Goal: Transaction & Acquisition: Purchase product/service

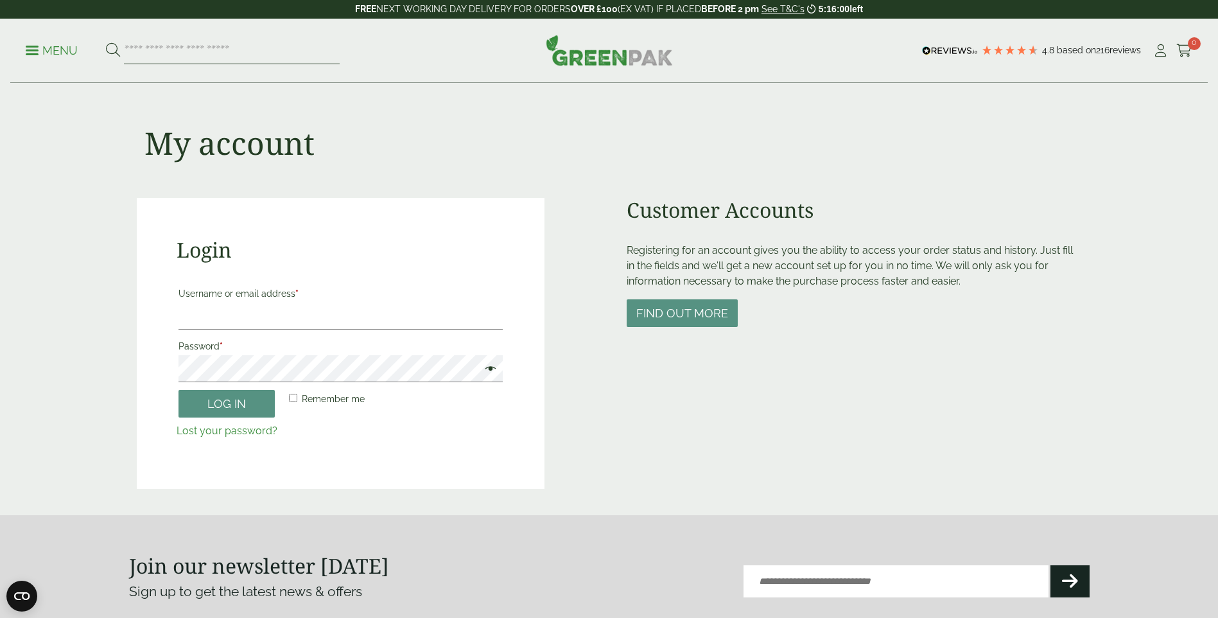
click at [247, 62] on input "search" at bounding box center [232, 50] width 216 height 27
type input "*****"
click at [106, 42] on button at bounding box center [113, 50] width 14 height 17
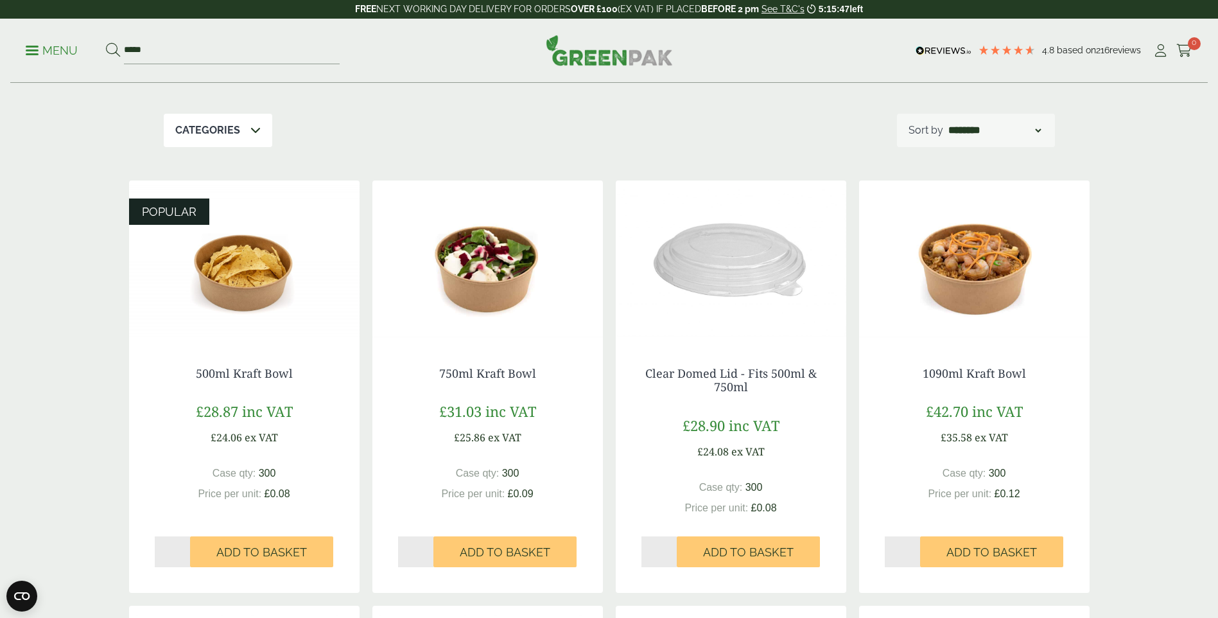
scroll to position [257, 0]
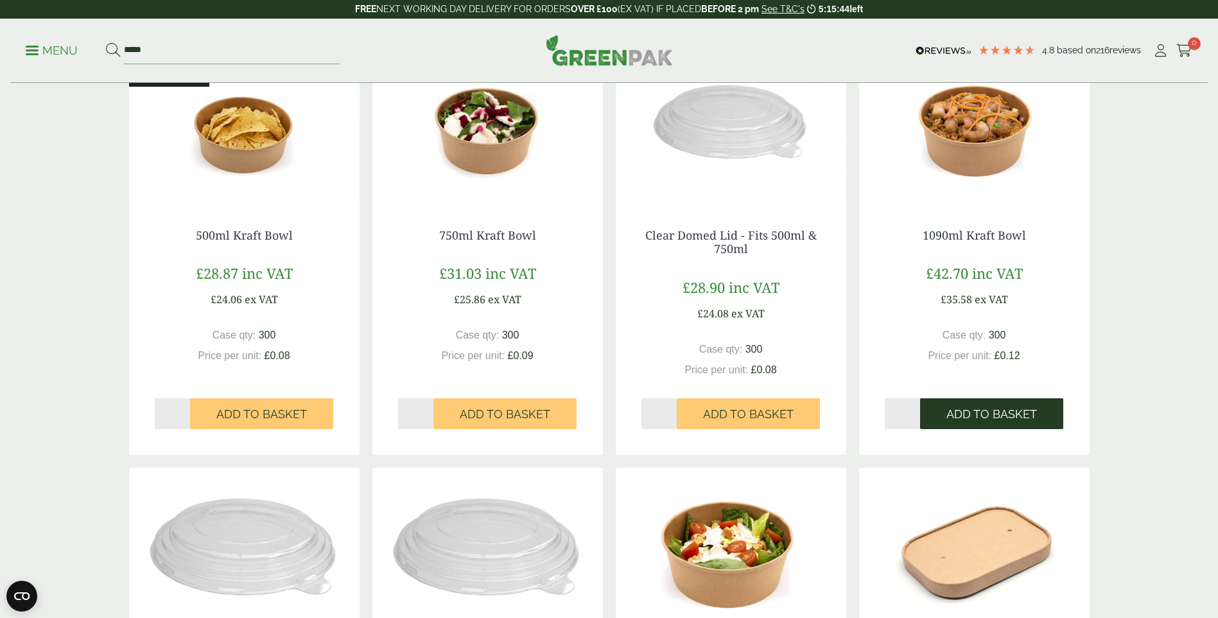
click at [946, 419] on button "Add to Basket" at bounding box center [991, 413] width 143 height 31
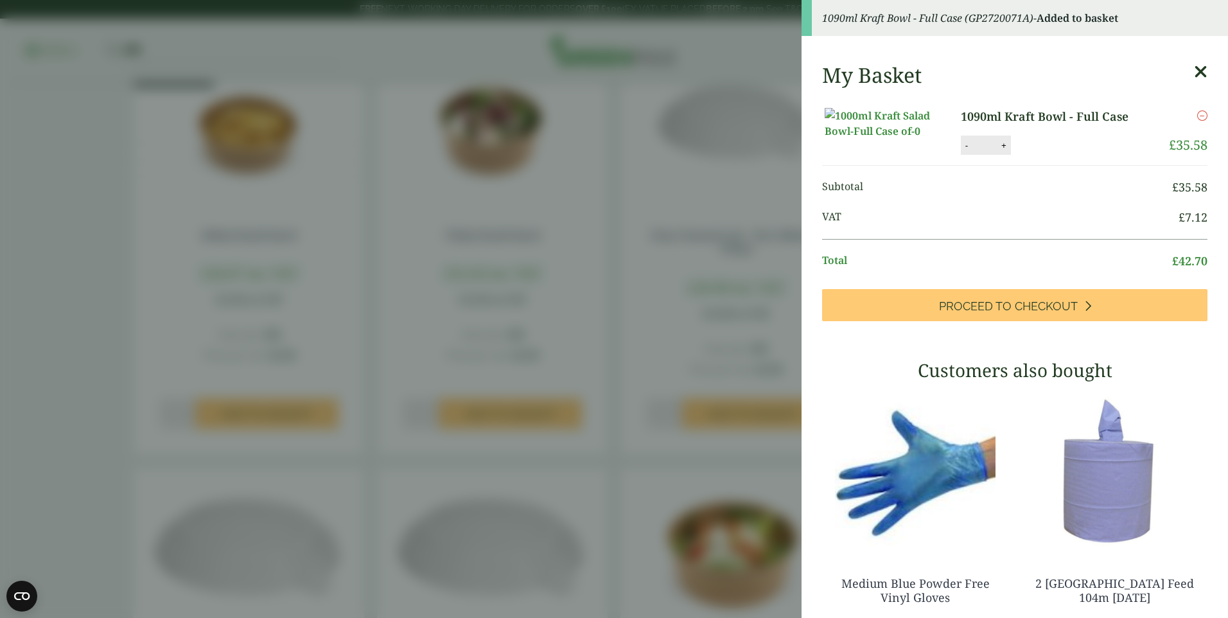
click at [692, 437] on aside "1090ml Kraft Bowl - Full Case (GP2720071A) - Added to basket My Basket 1090ml K…" at bounding box center [614, 309] width 1228 height 618
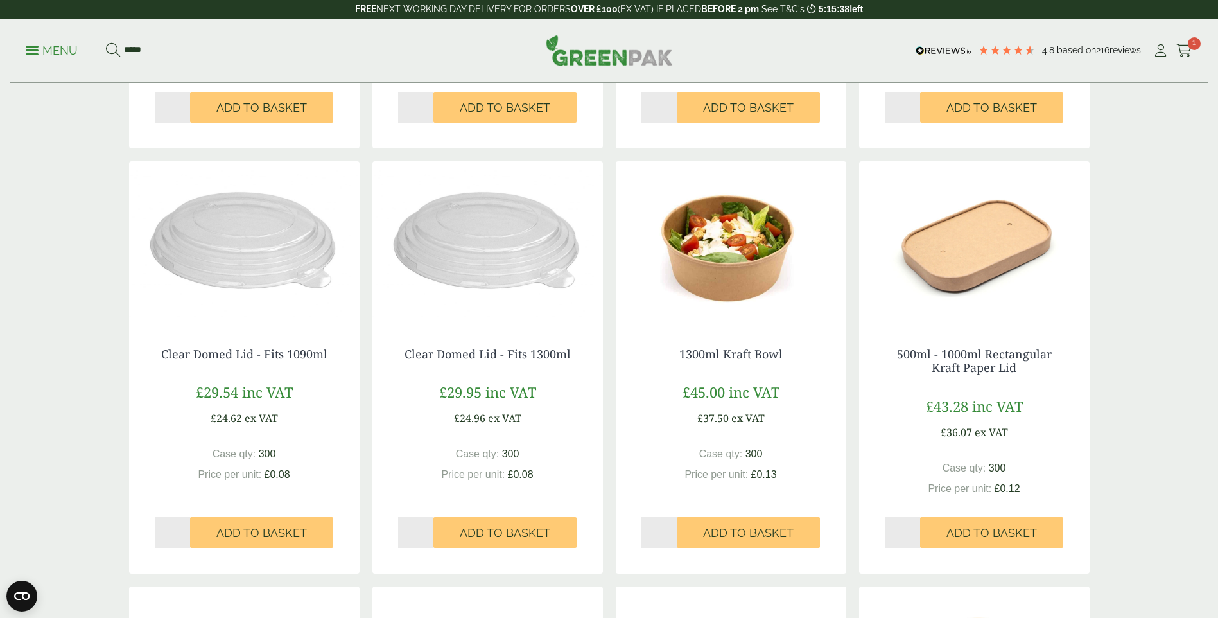
scroll to position [578, 0]
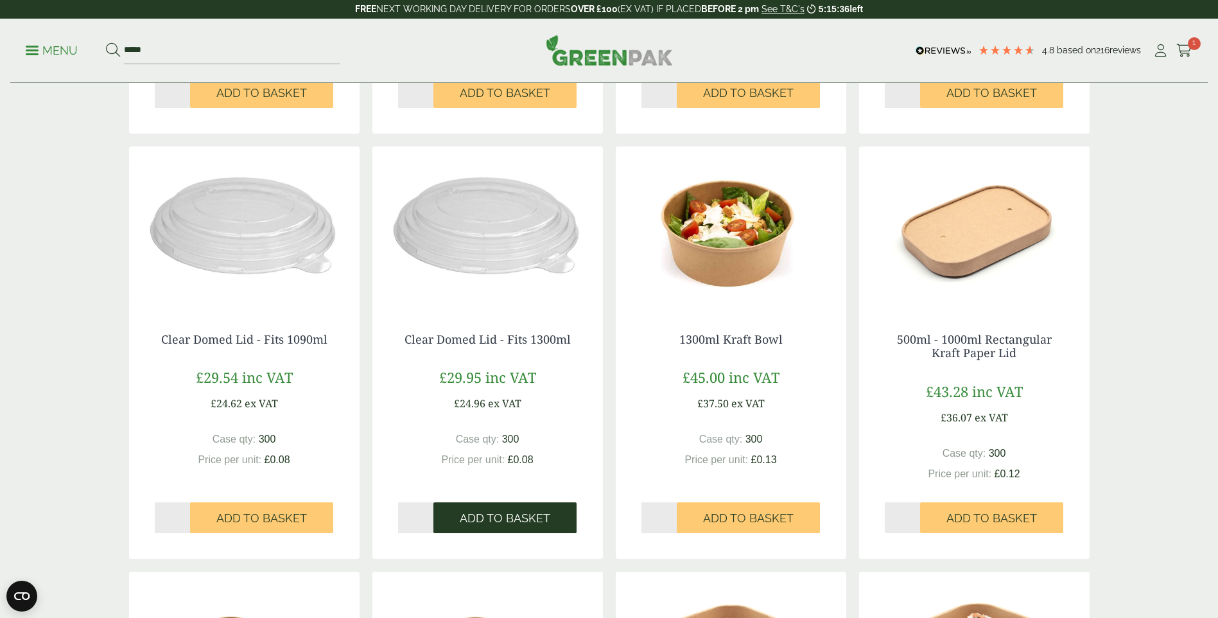
click at [517, 525] on button "Add to Basket" at bounding box center [504, 517] width 143 height 31
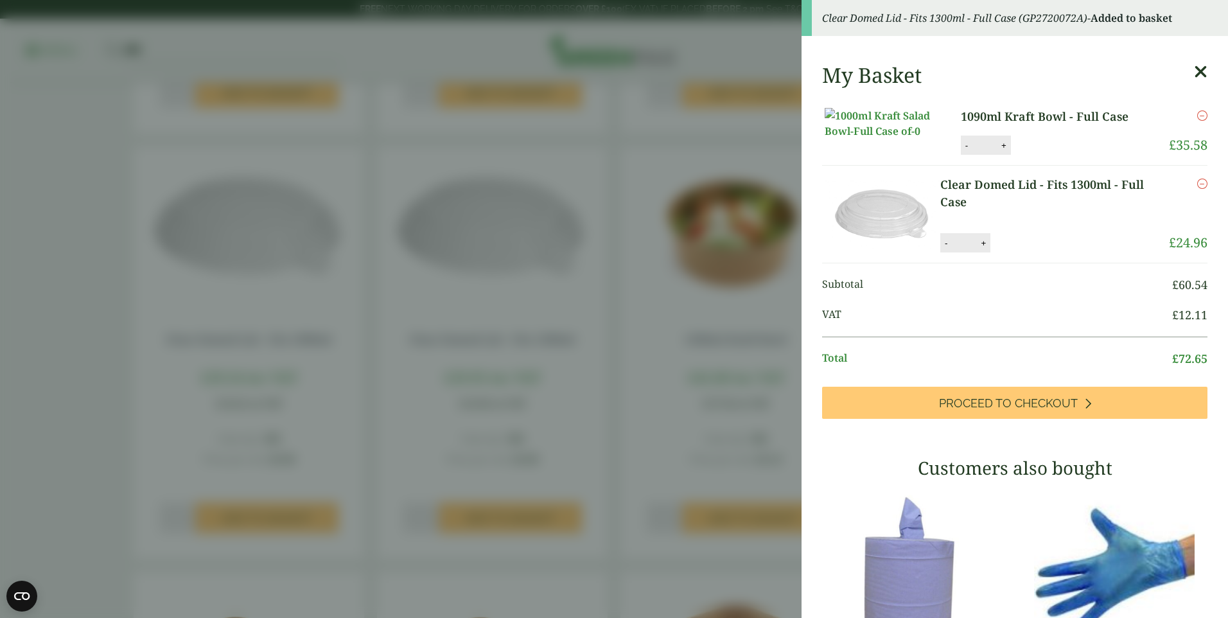
click at [580, 508] on aside "Clear Domed Lid - Fits 1300ml - Full Case (GP2720072A) - Added to basket My Bas…" at bounding box center [614, 309] width 1228 height 618
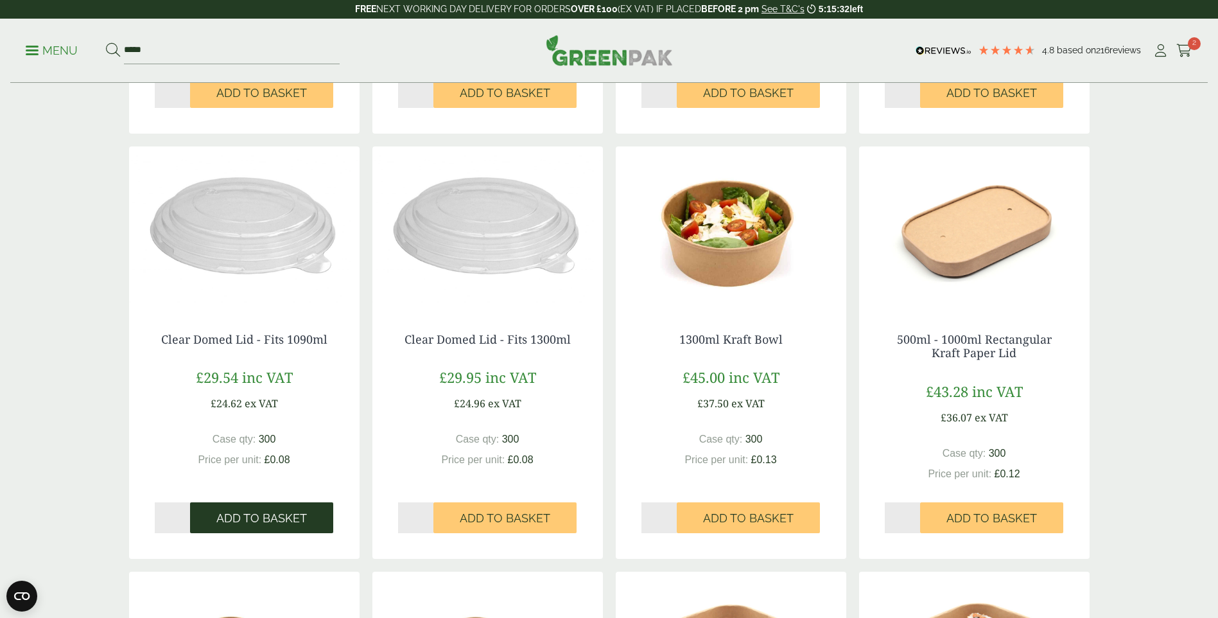
click at [266, 509] on button "Add to Basket" at bounding box center [261, 517] width 143 height 31
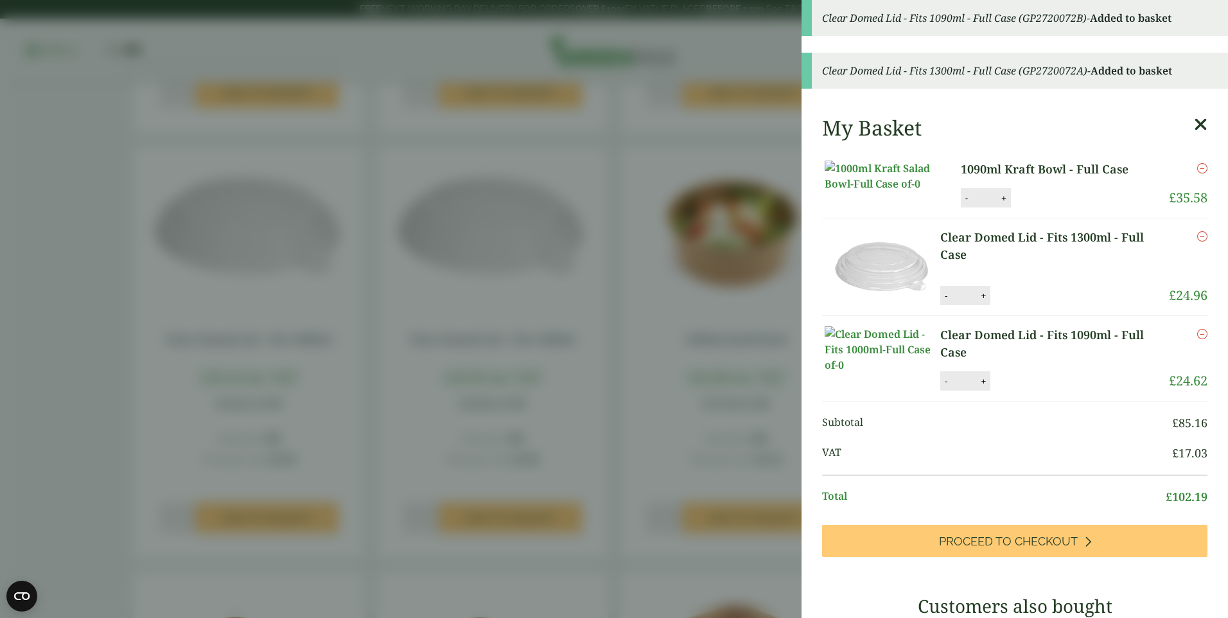
click at [695, 426] on aside "Clear Domed Lid - Fits 1090ml - Full Case (GP2720072B) - Added to basket Clear …" at bounding box center [614, 309] width 1228 height 618
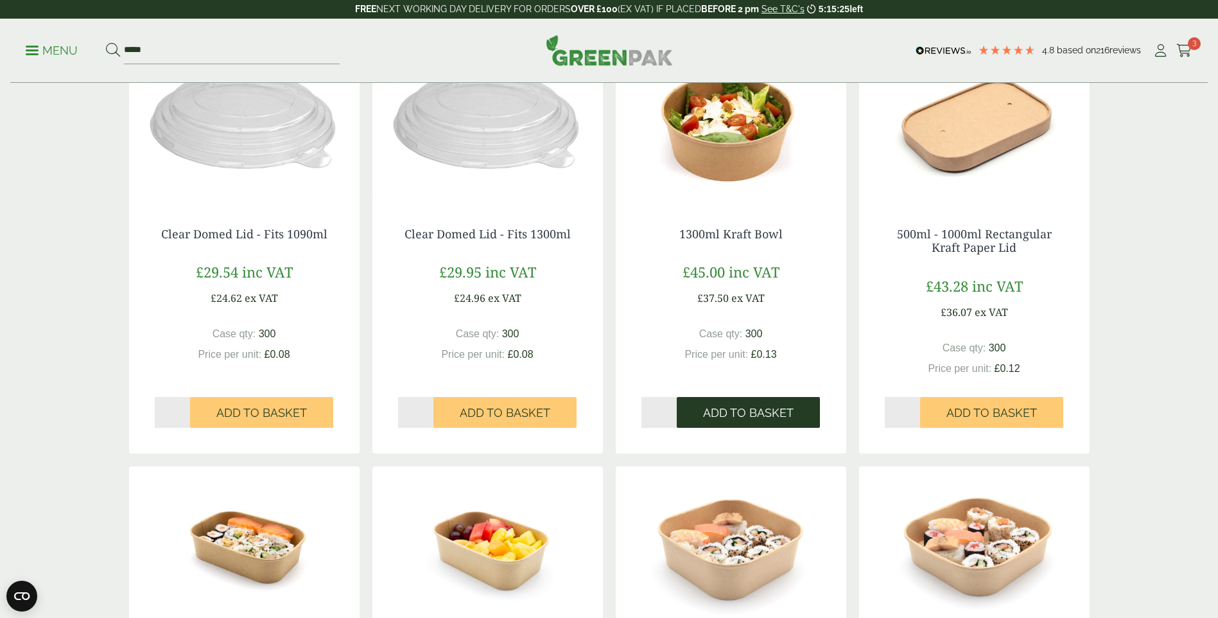
scroll to position [706, 0]
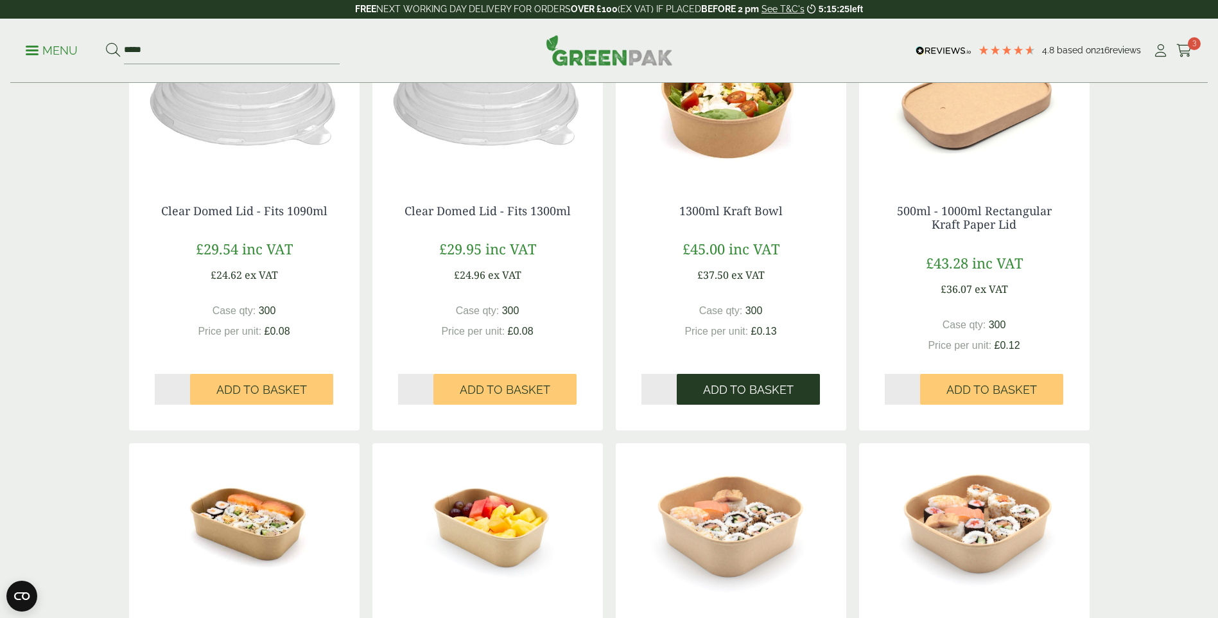
click at [708, 392] on span "Add to Basket" at bounding box center [748, 390] width 91 height 14
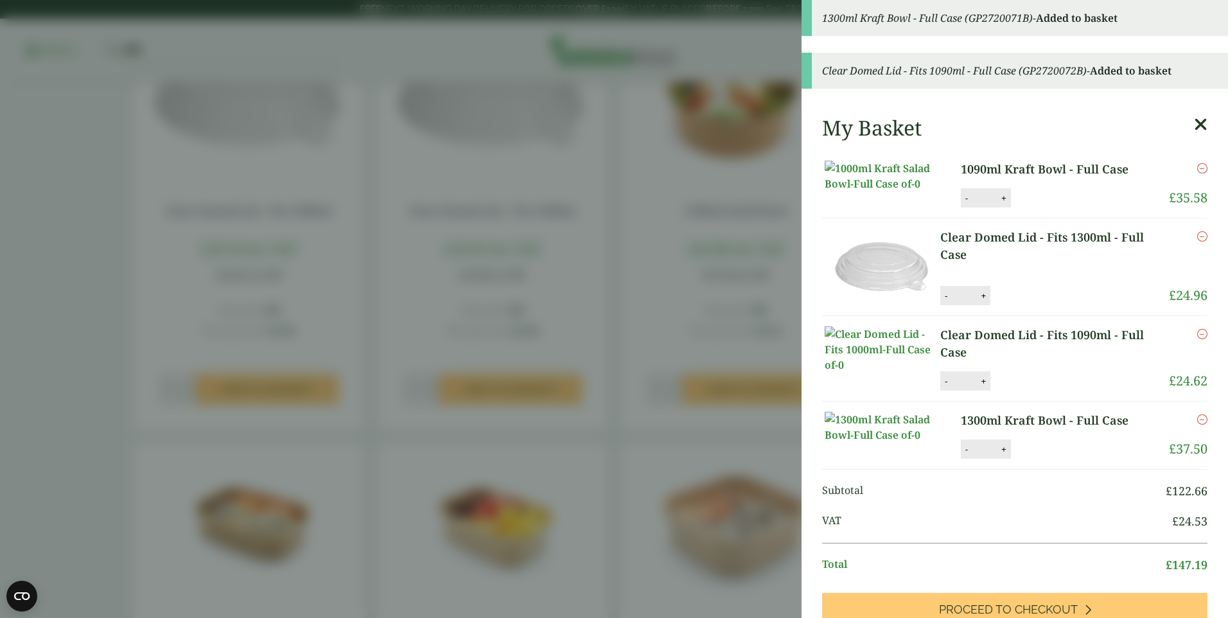
click at [688, 342] on aside "1300ml Kraft Bowl - Full Case (GP2720071B) - Added to basket Clear Domed Lid - …" at bounding box center [614, 309] width 1228 height 618
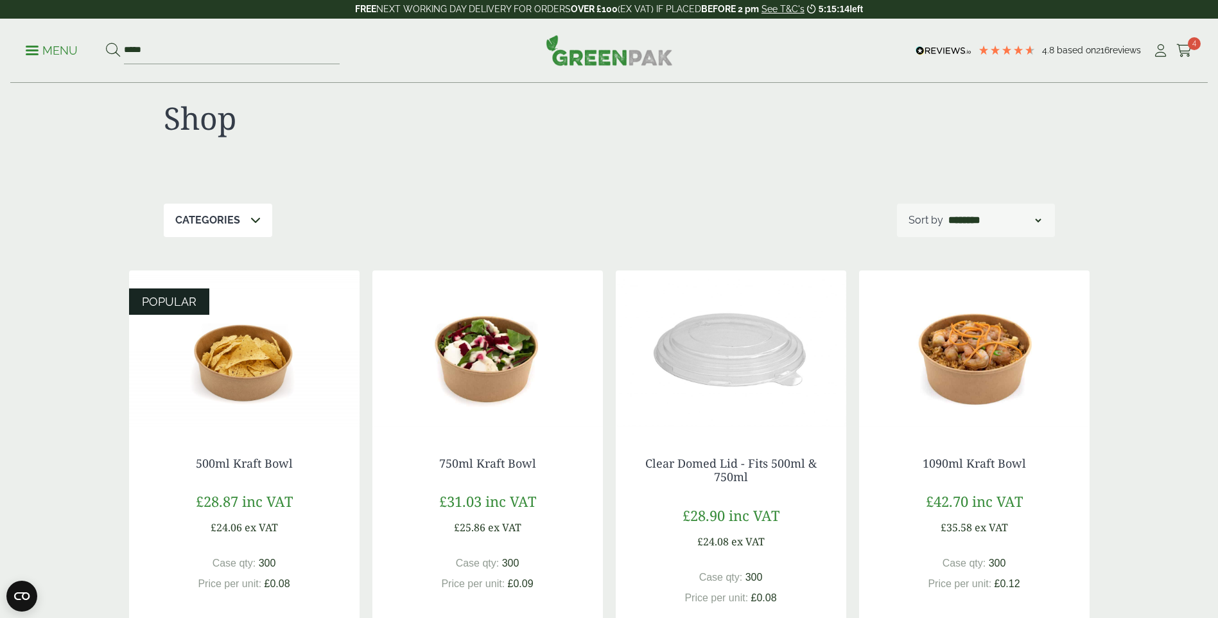
scroll to position [0, 0]
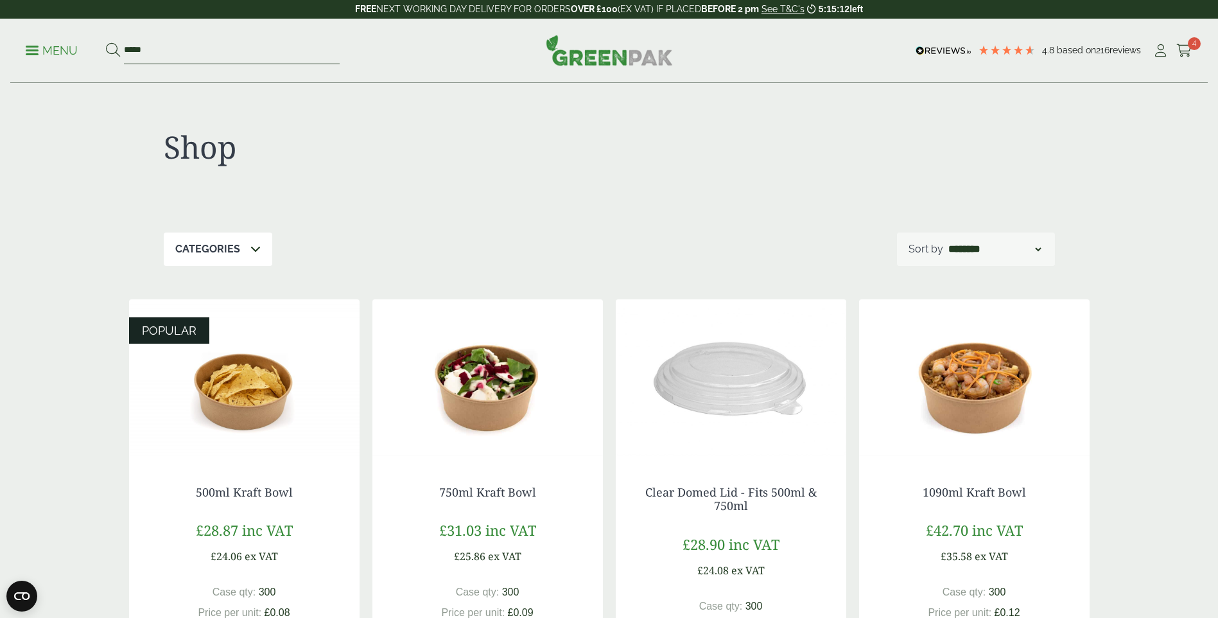
drag, startPoint x: 184, startPoint y: 49, endPoint x: 64, endPoint y: 46, distance: 120.1
click at [64, 46] on ul "Menu *****" at bounding box center [183, 50] width 314 height 27
type input "***"
click at [106, 42] on button at bounding box center [113, 50] width 14 height 17
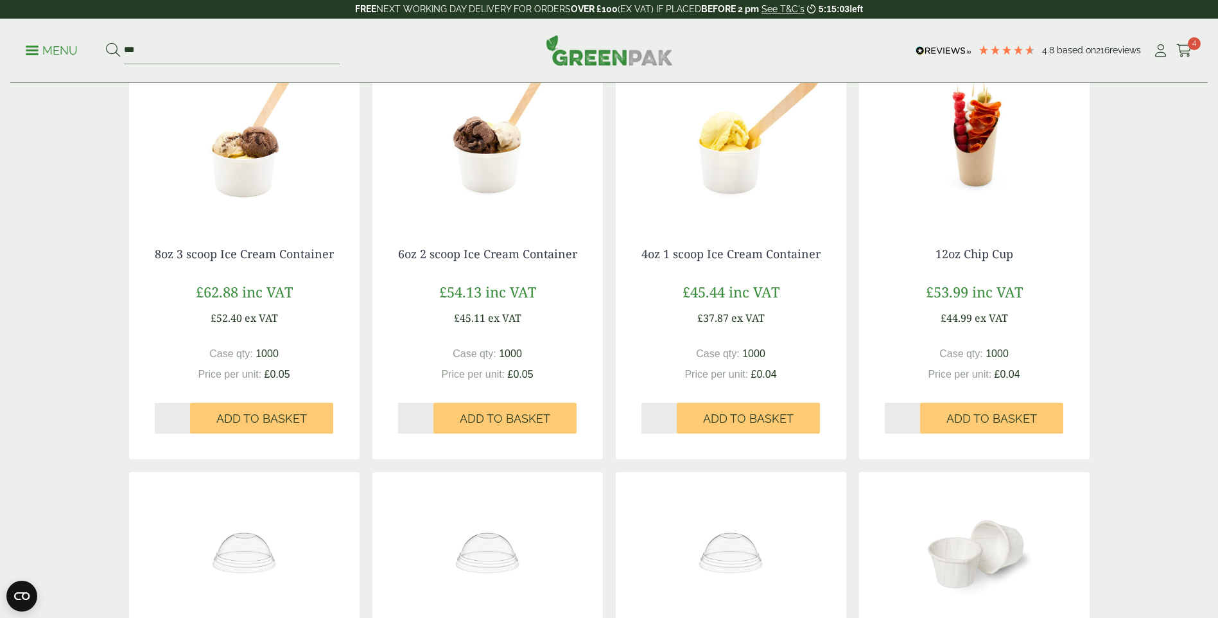
scroll to position [257, 0]
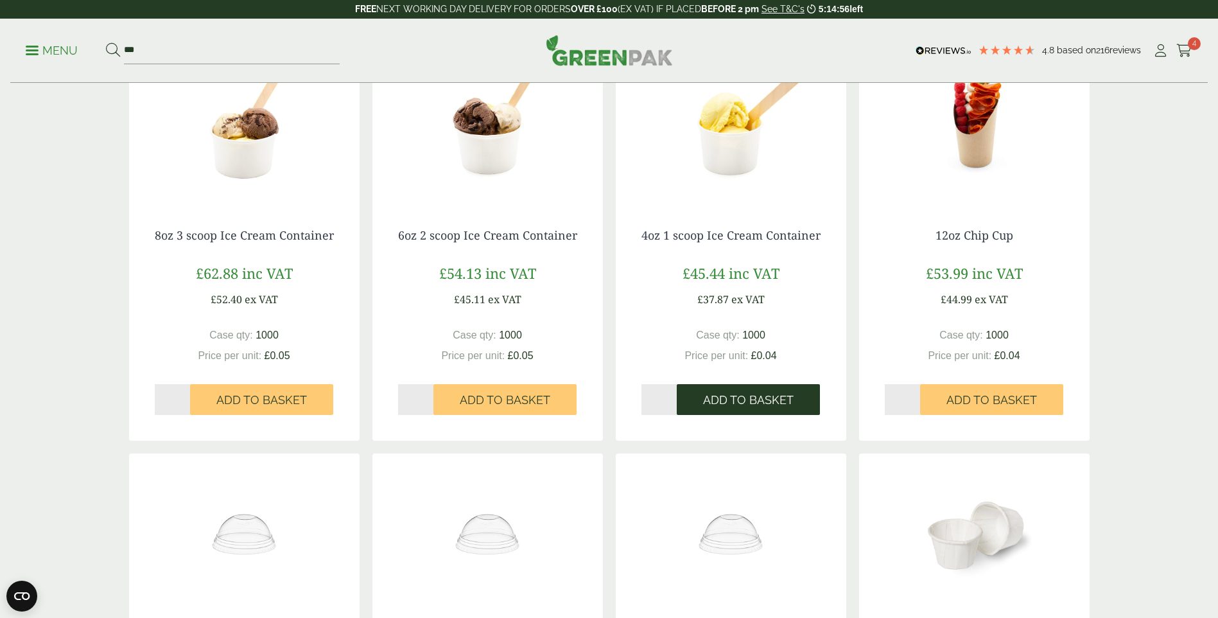
click at [722, 392] on button "Add to Basket" at bounding box center [748, 399] width 143 height 31
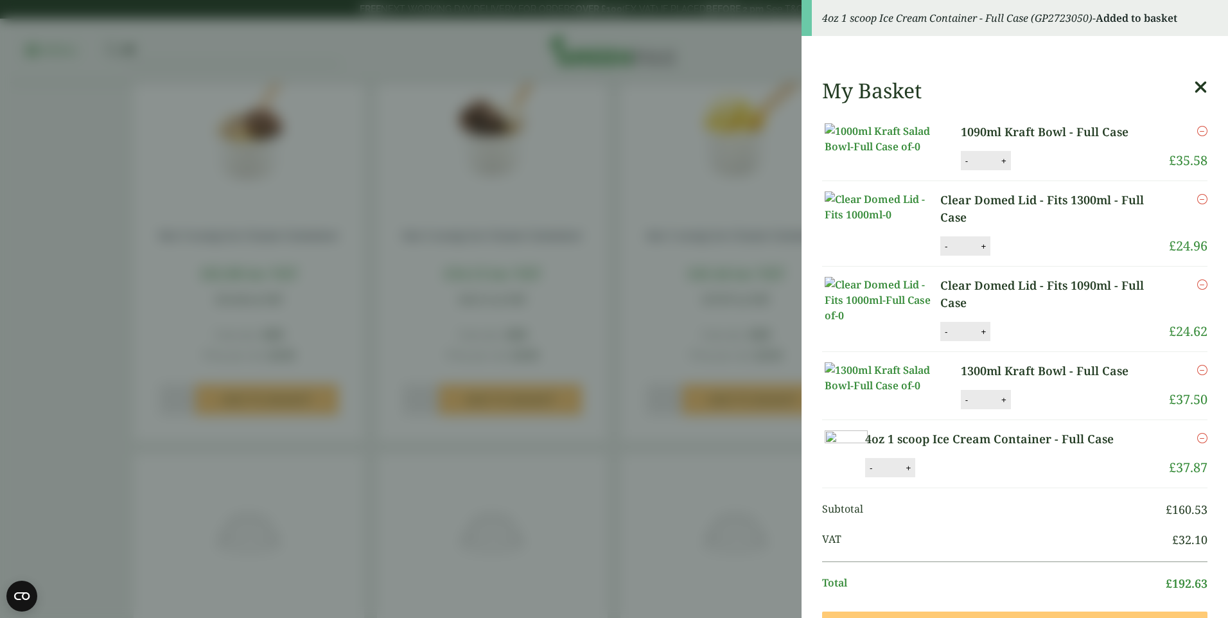
click at [593, 156] on aside "4oz 1 scoop Ice Cream Container - Full Case (GP2723050) - Added to basket My Ba…" at bounding box center [614, 309] width 1228 height 618
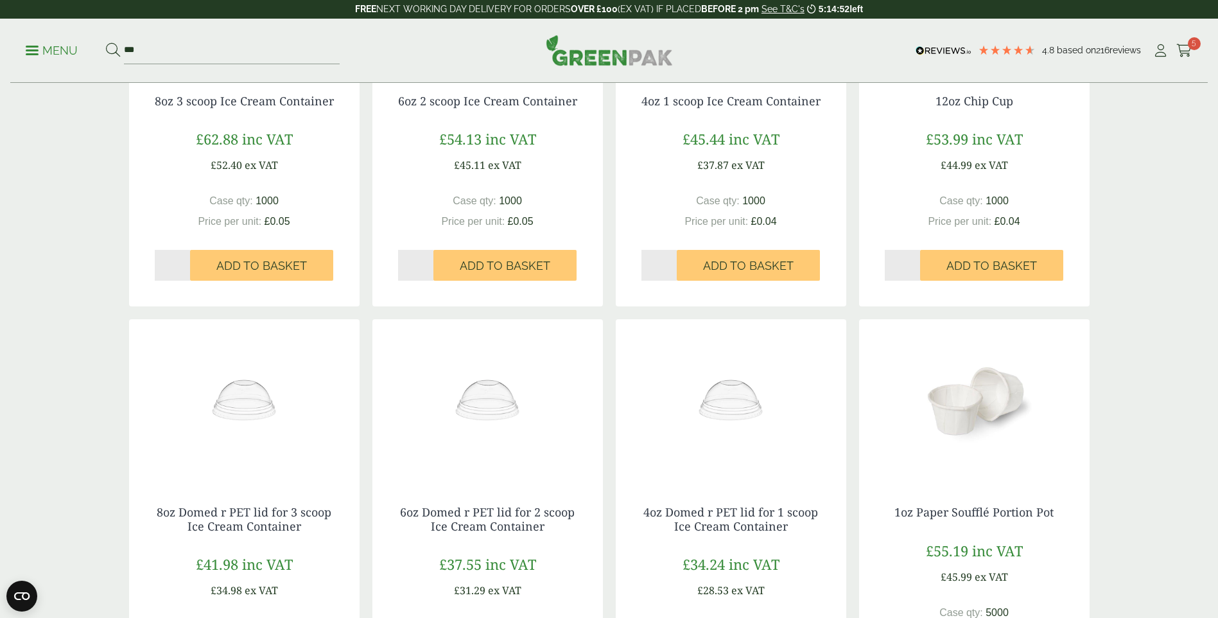
scroll to position [514, 0]
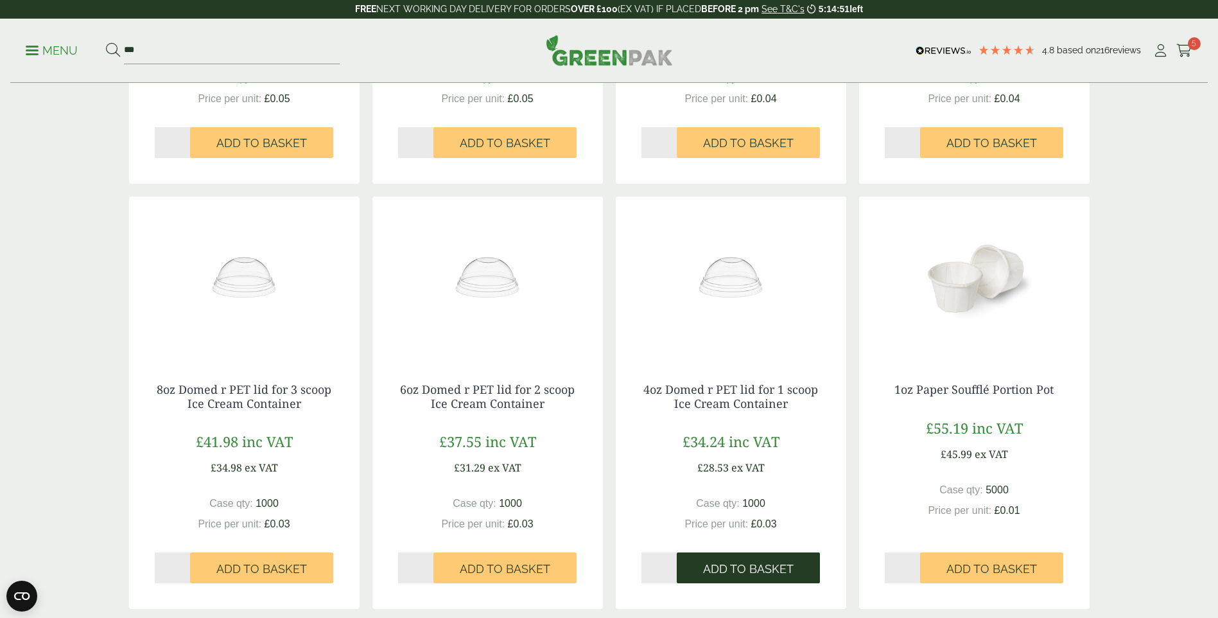
click at [747, 575] on span "Add to Basket" at bounding box center [748, 569] width 91 height 14
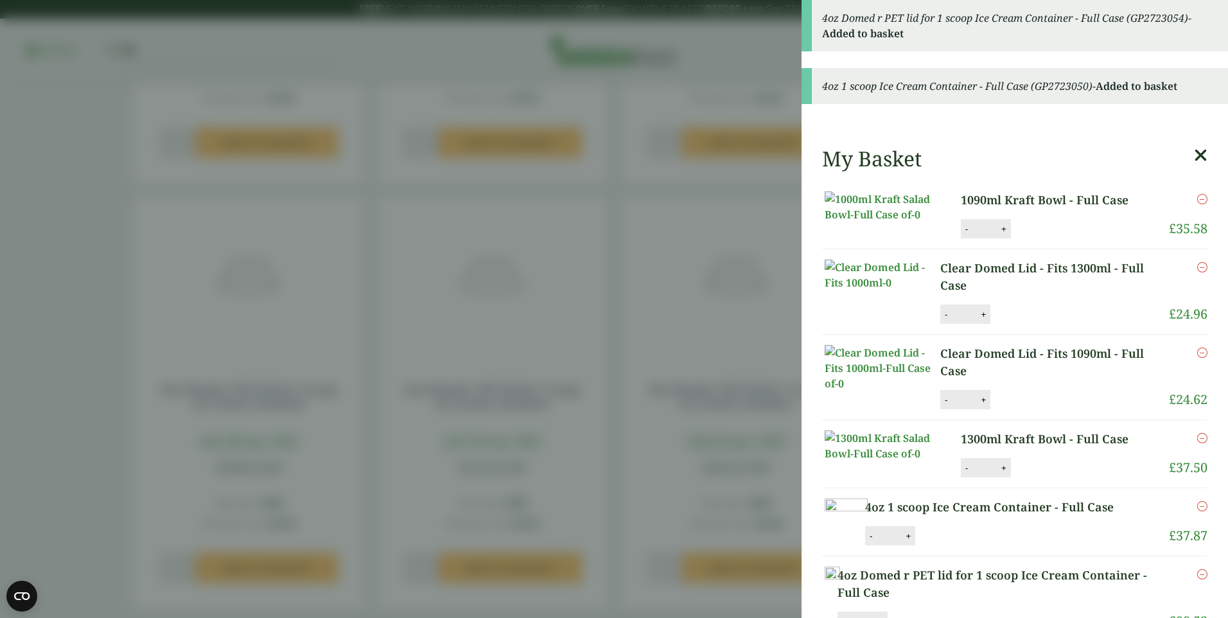
click at [650, 289] on aside "4oz Domed r PET lid for 1 scoop Ice Cream Container - Full Case (GP2723054) - A…" at bounding box center [614, 309] width 1228 height 618
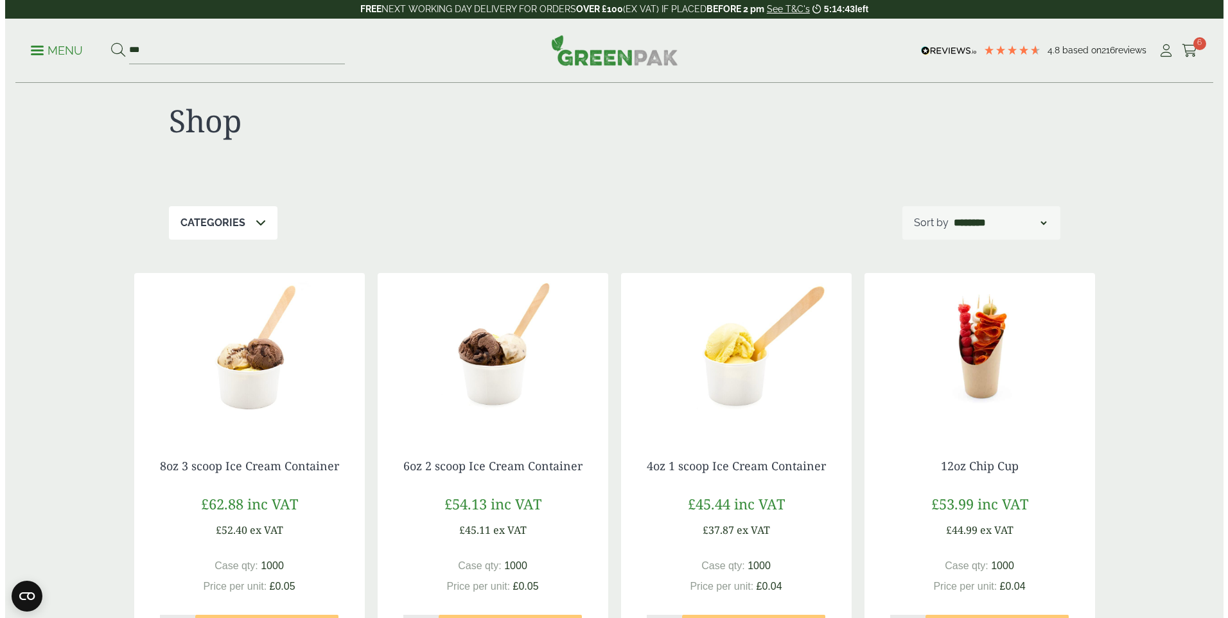
scroll to position [0, 0]
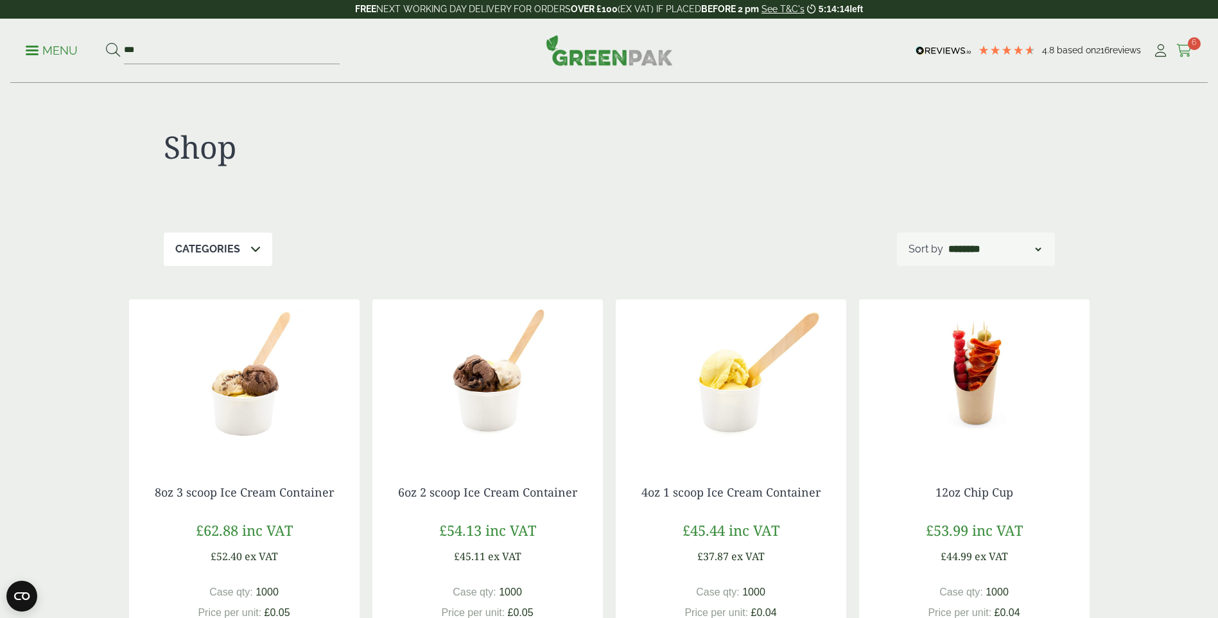
click at [1186, 55] on icon at bounding box center [1184, 50] width 16 height 13
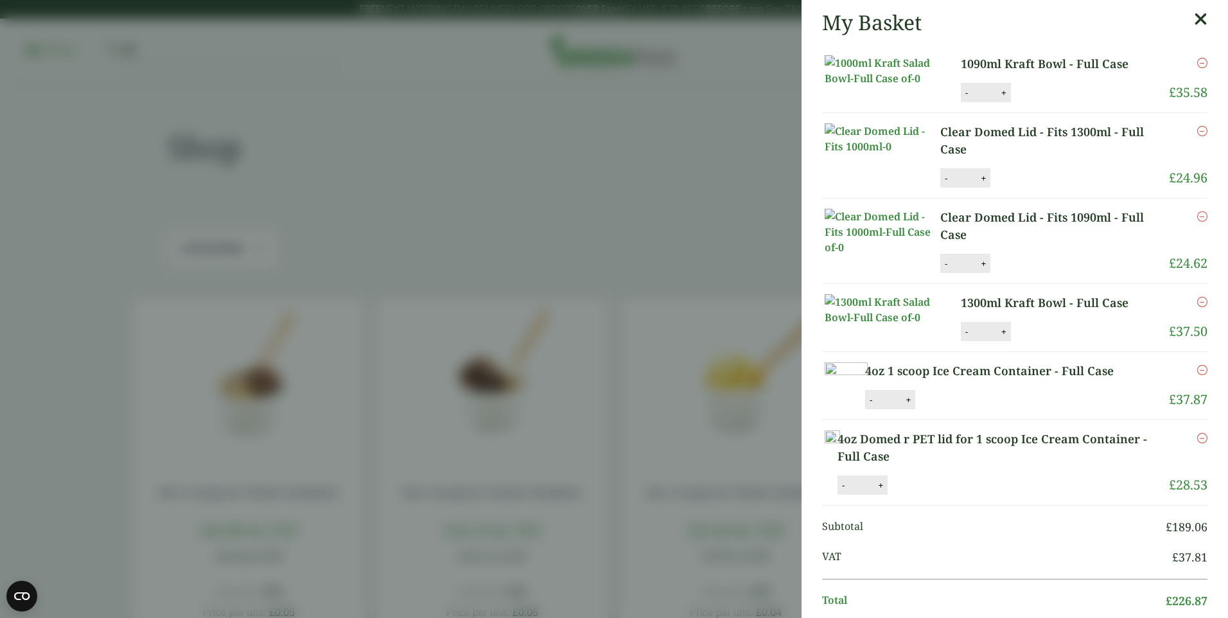
click at [728, 239] on aside "My Basket 1090ml Kraft Bowl - Full Case 1090ml Kraft Bowl - Full Case quantity …" at bounding box center [614, 309] width 1228 height 618
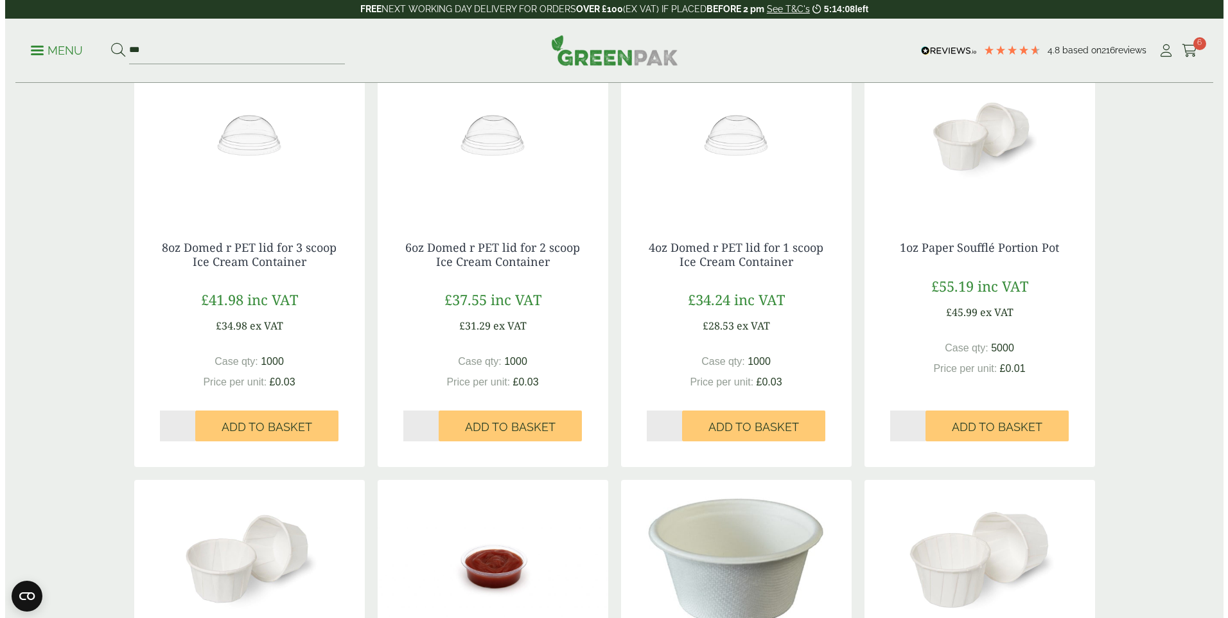
scroll to position [706, 0]
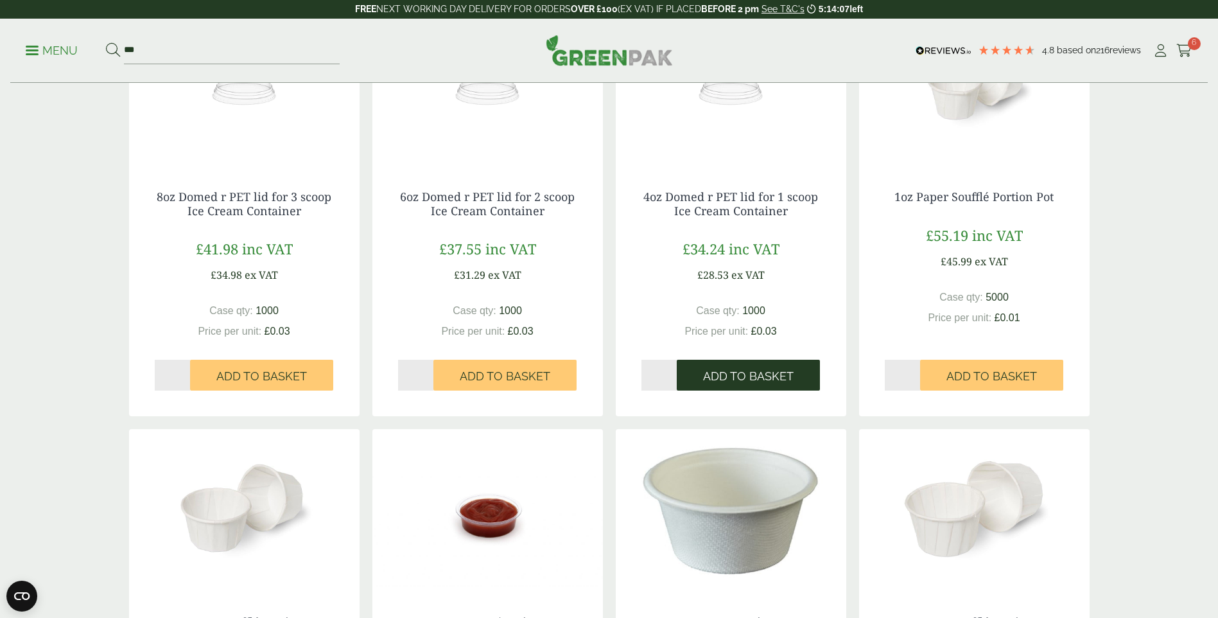
click at [759, 369] on span "Add to Basket" at bounding box center [748, 376] width 91 height 14
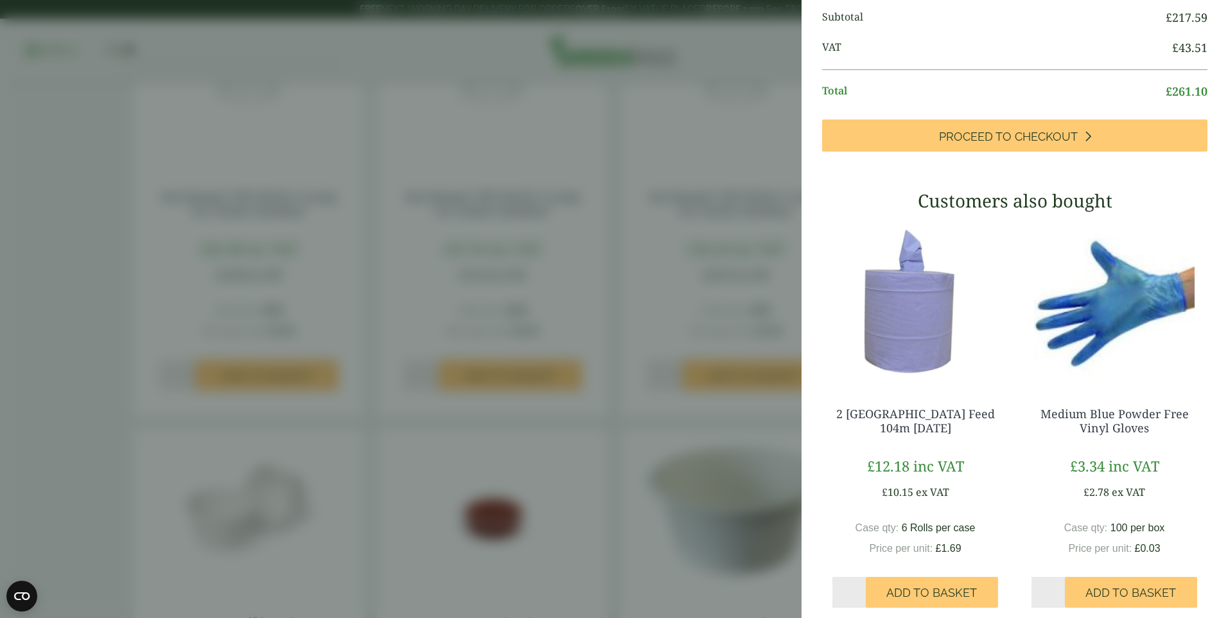
scroll to position [514, 0]
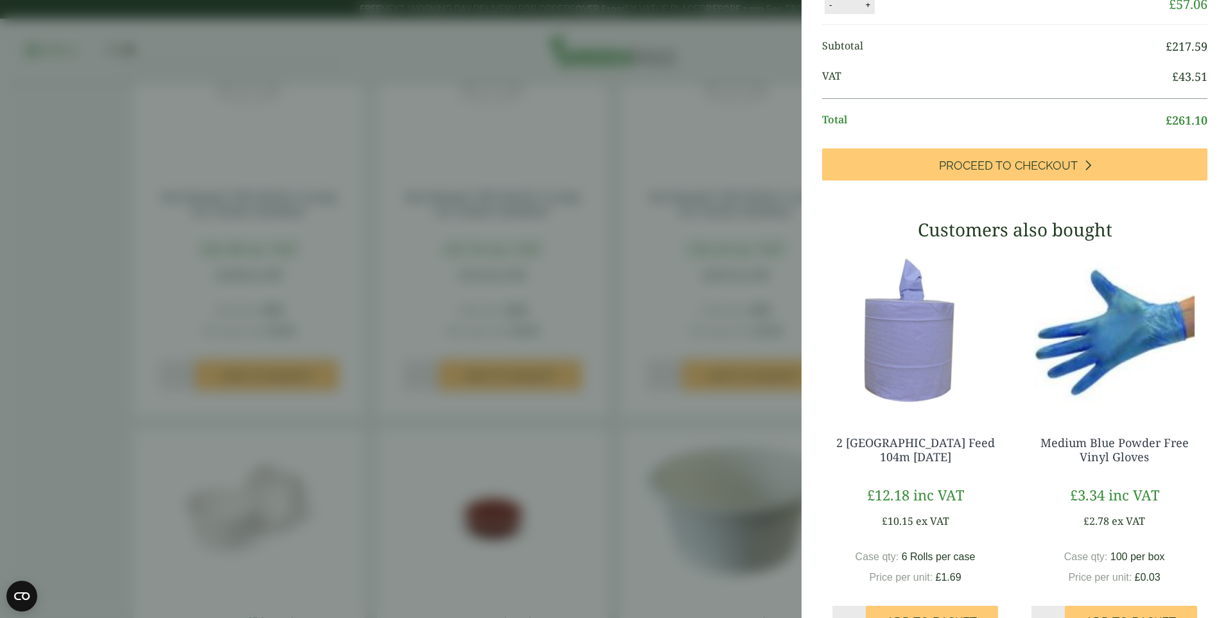
click at [835, 10] on button "-" at bounding box center [830, 4] width 10 height 11
type input "*"
click at [941, 15] on button "Update" at bounding box center [909, 5] width 64 height 19
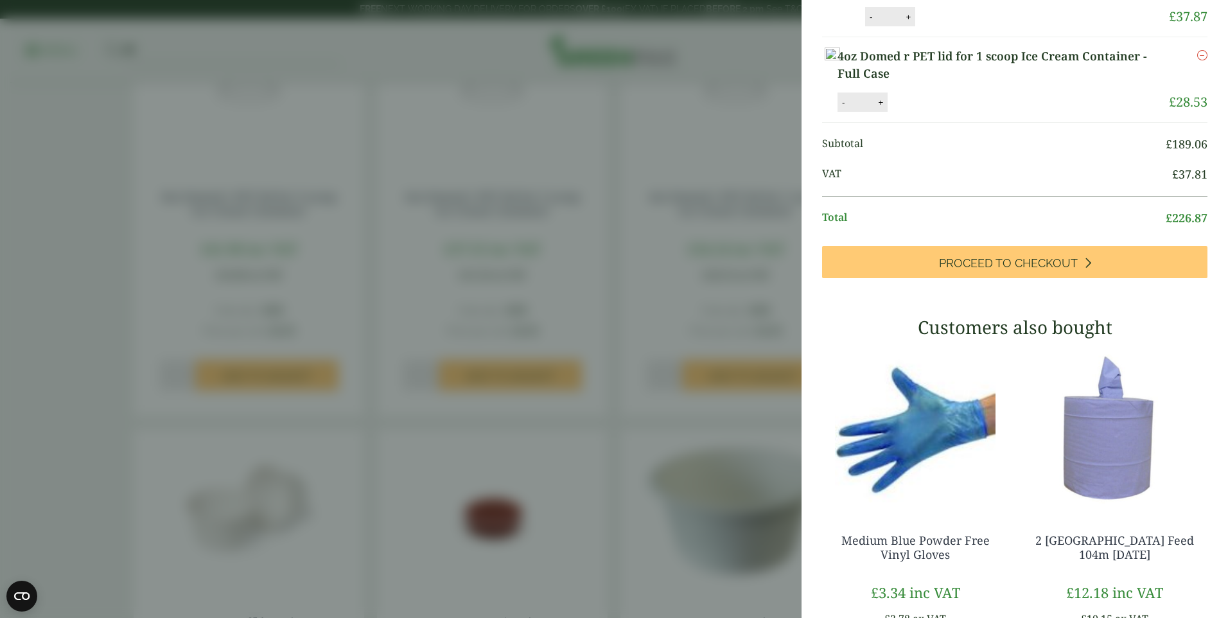
scroll to position [436, 0]
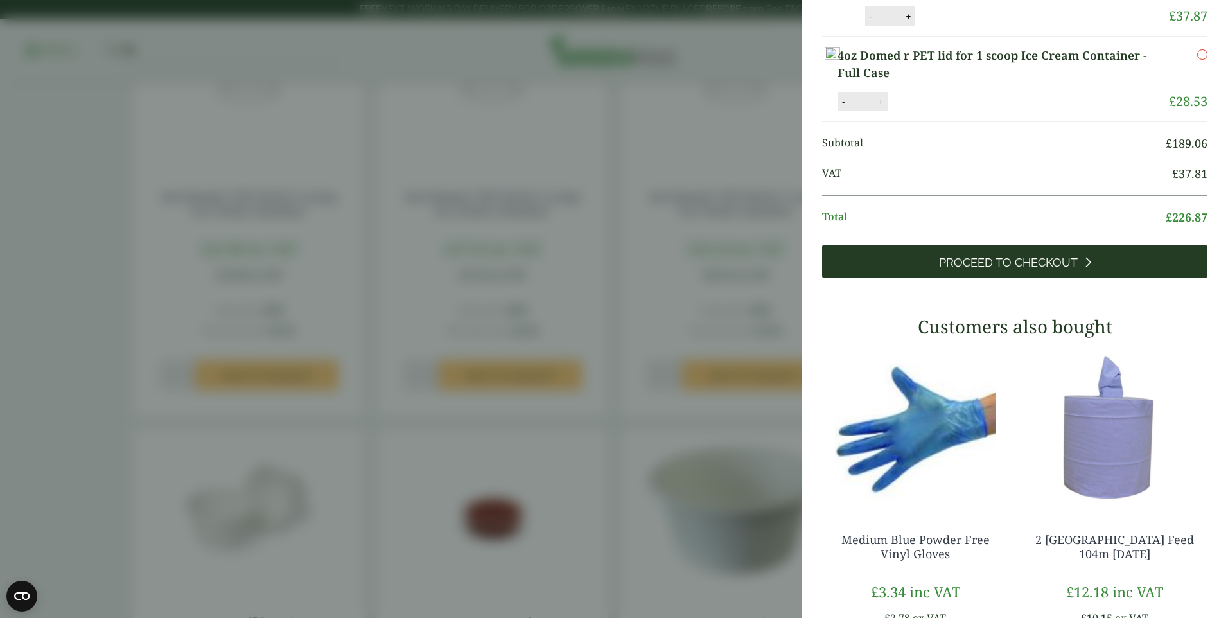
click at [1039, 277] on link "Proceed to Checkout" at bounding box center [1014, 261] width 385 height 32
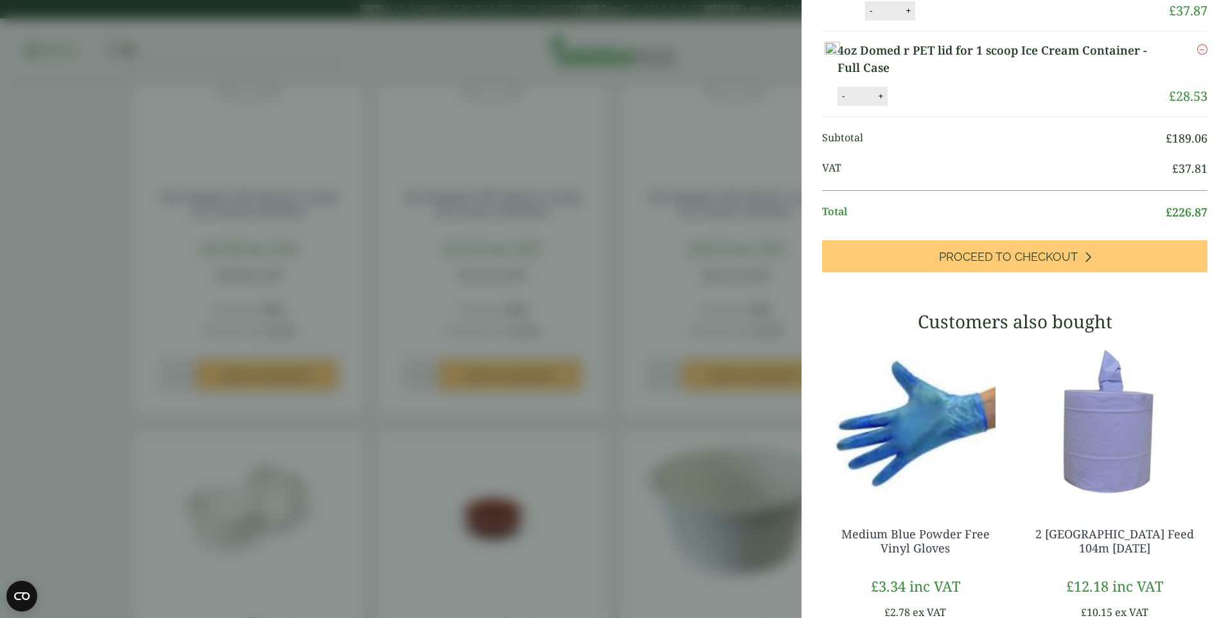
scroll to position [383, 0]
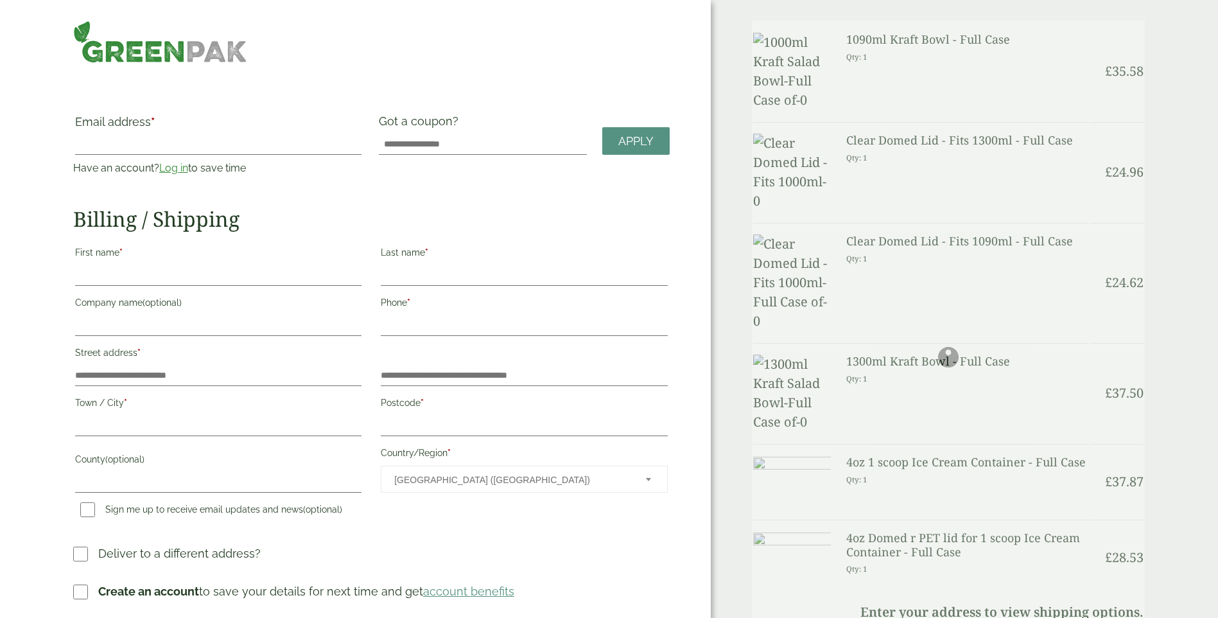
scroll to position [128, 0]
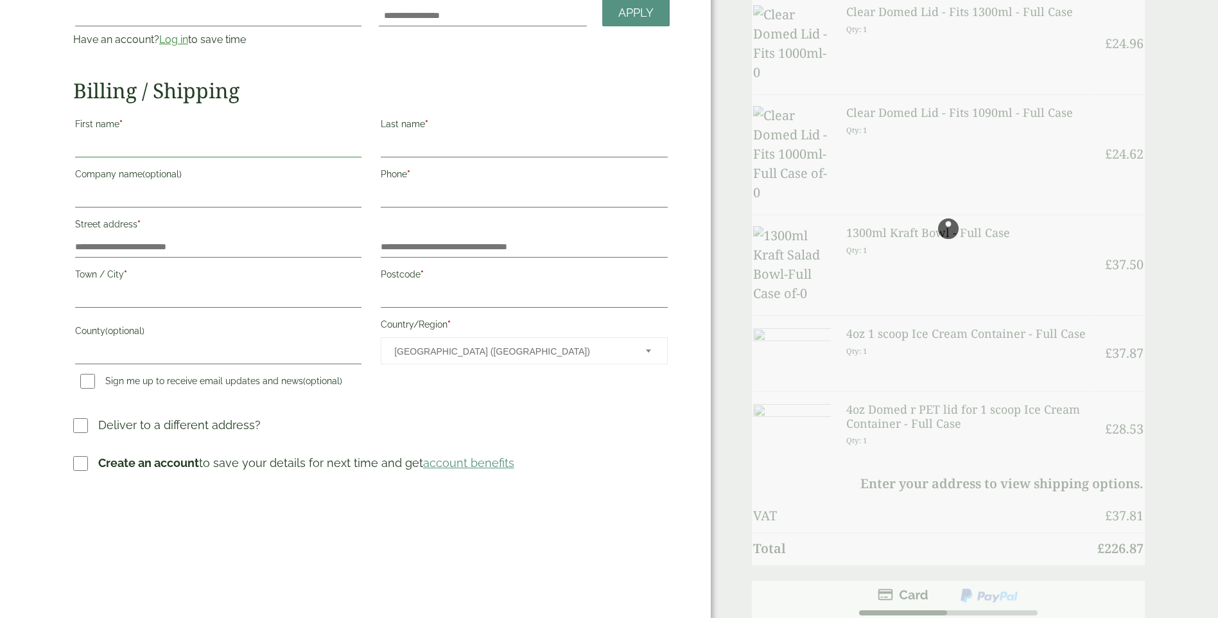
click at [171, 152] on input "First name *" at bounding box center [218, 147] width 286 height 21
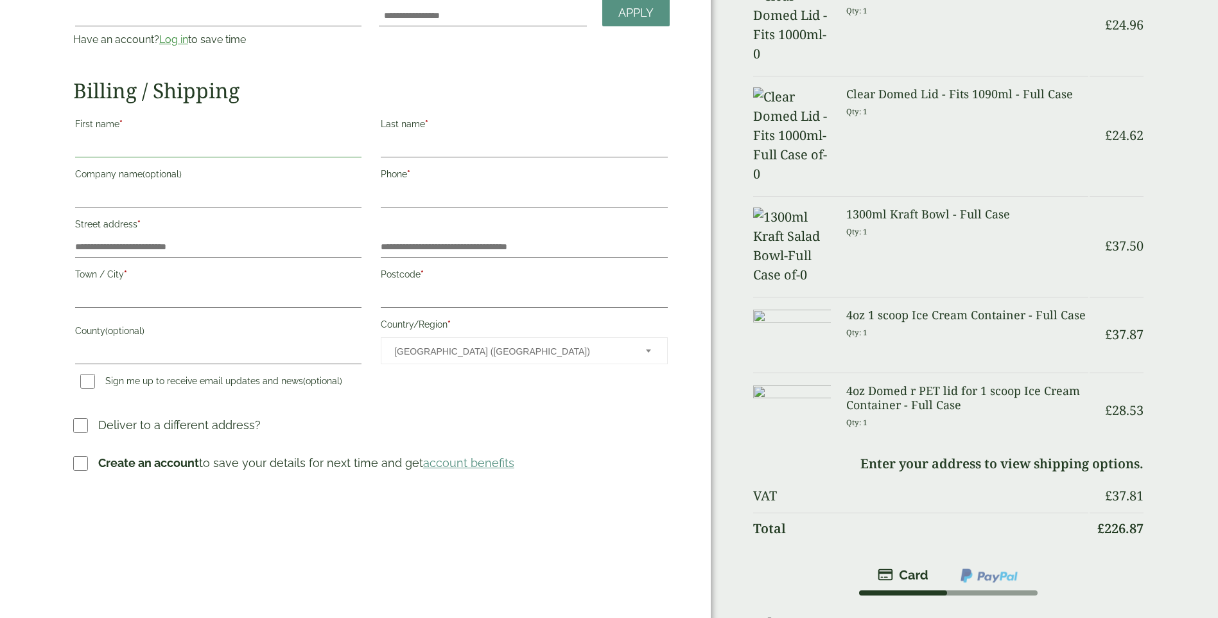
type input "******"
type input "**********"
type input "*********"
type input "**********"
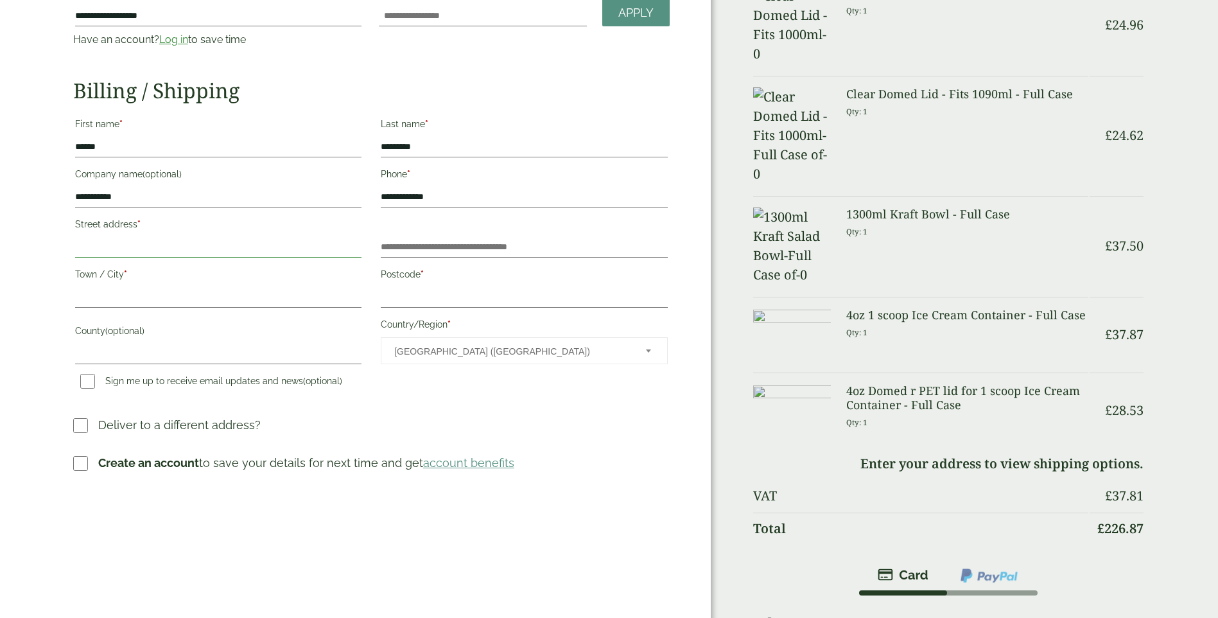
type input "**********"
type input "******"
type input "**"
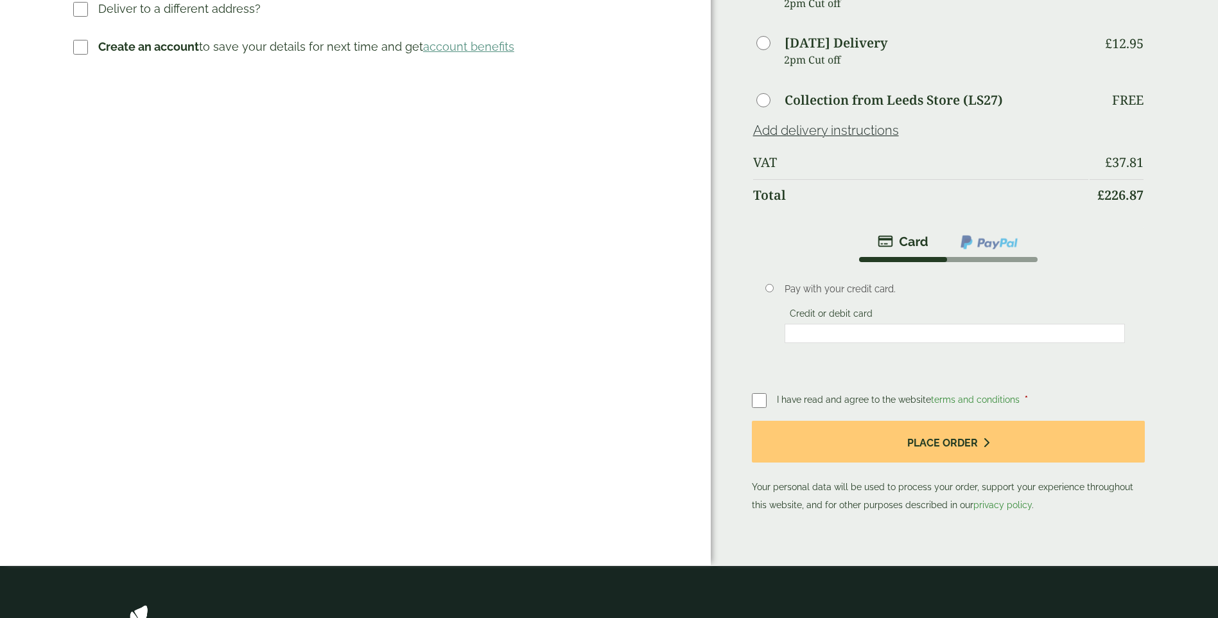
scroll to position [706, 0]
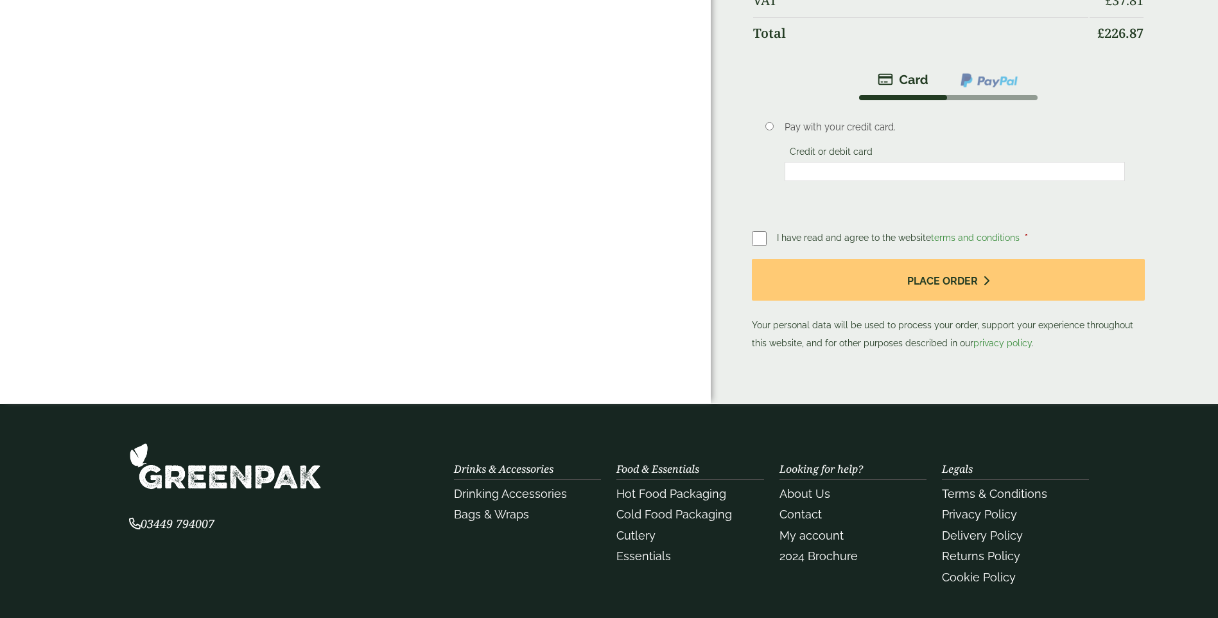
click at [794, 162] on div at bounding box center [955, 171] width 340 height 19
click at [803, 162] on div at bounding box center [955, 171] width 340 height 19
click at [927, 232] on span "I have read and agree to the website terms and conditions" at bounding box center [899, 237] width 245 height 10
click at [991, 201] on div "Payment Pay with your credit card. Credit or debit card Save payment informatio…" at bounding box center [949, 208] width 394 height 286
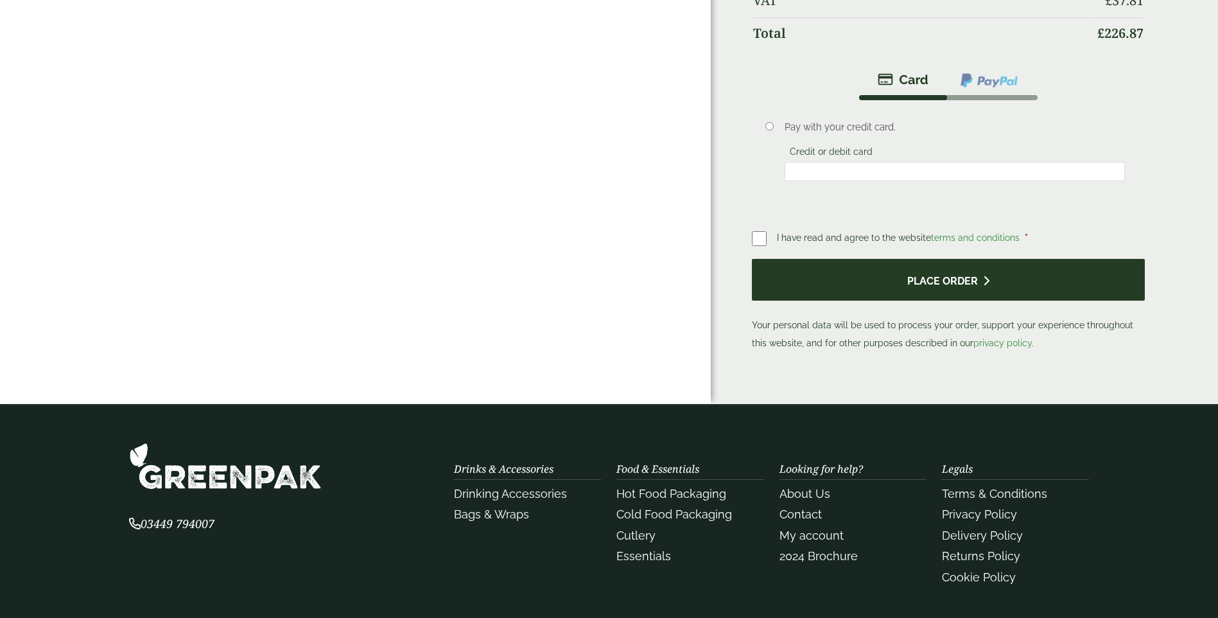
click at [939, 262] on button "Place order" at bounding box center [949, 280] width 394 height 42
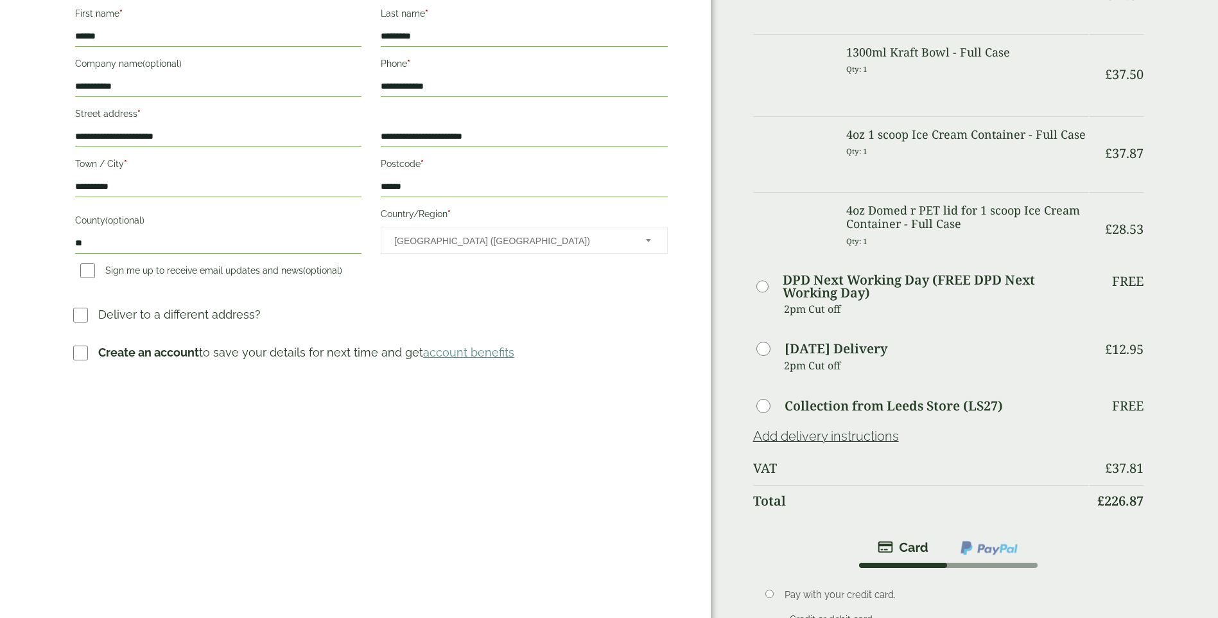
scroll to position [385, 0]
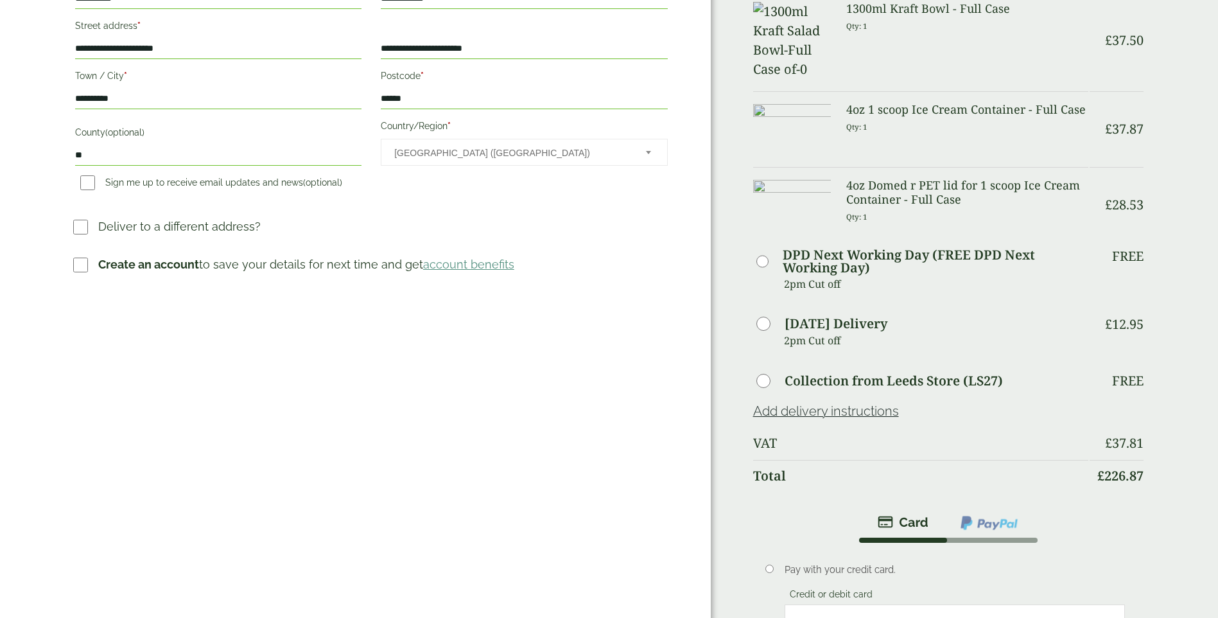
click at [485, 145] on span "United Kingdom (UK)" at bounding box center [511, 152] width 234 height 27
click at [439, 216] on div "**********" at bounding box center [371, 31] width 597 height 489
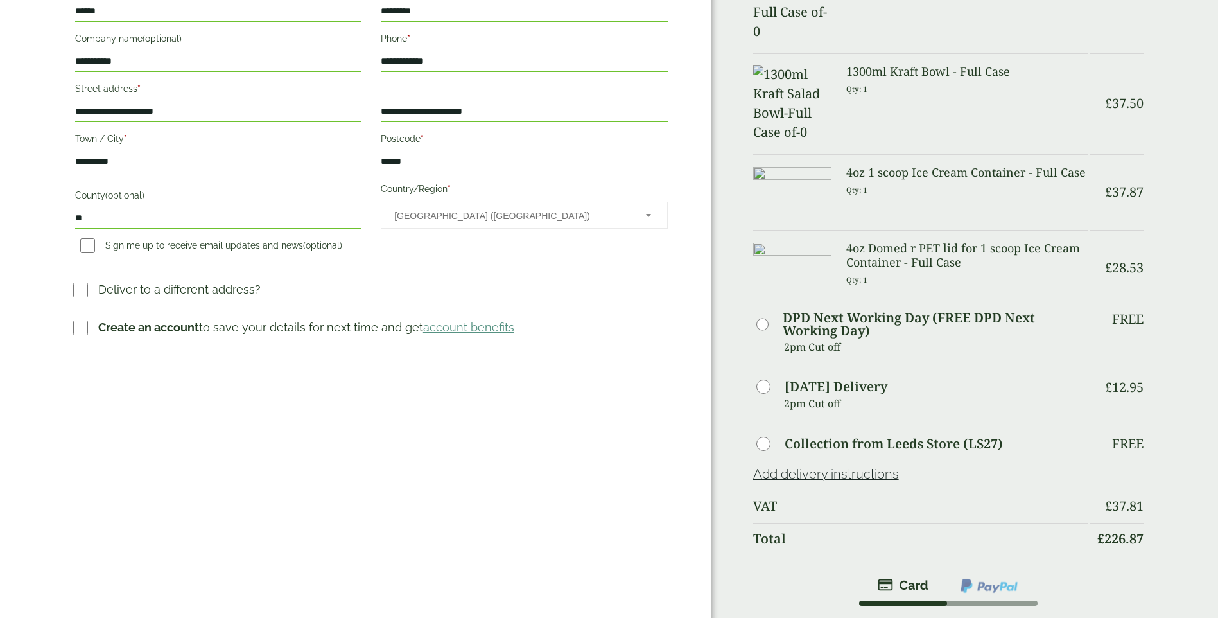
scroll to position [450, 0]
